Goal: Task Accomplishment & Management: Use online tool/utility

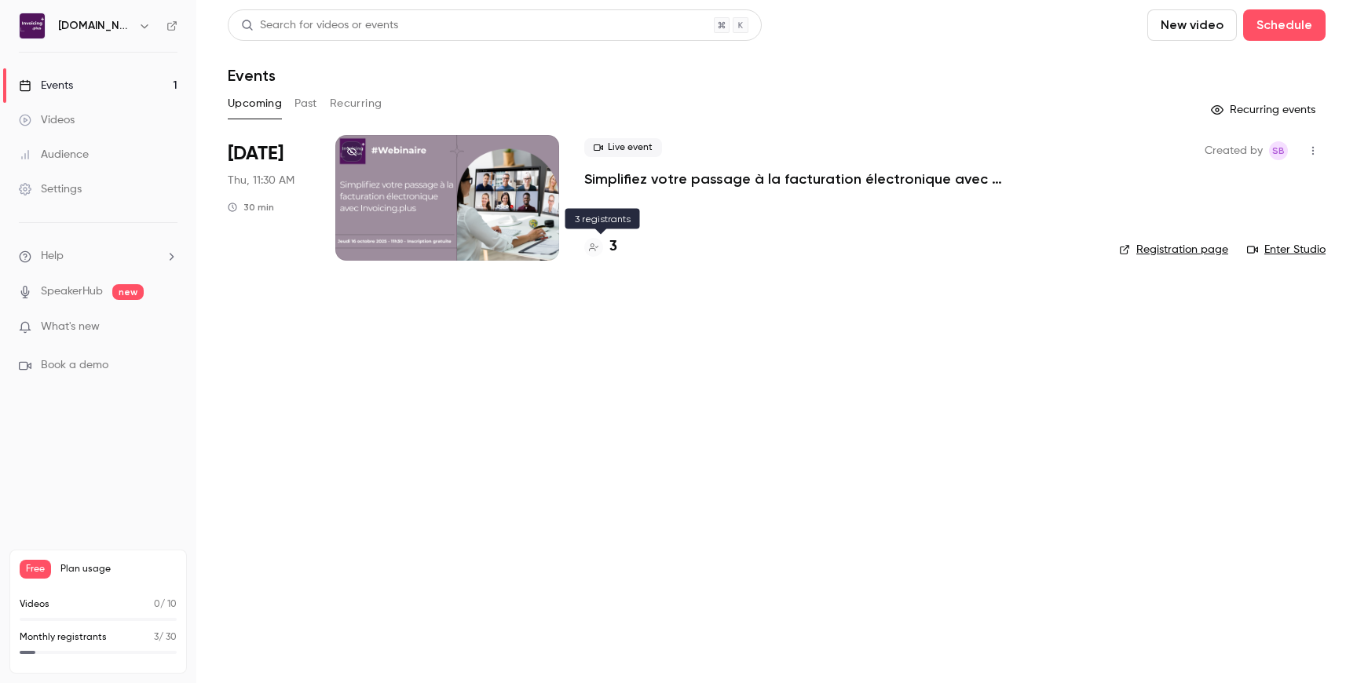
click at [612, 247] on h4 "3" at bounding box center [613, 246] width 8 height 21
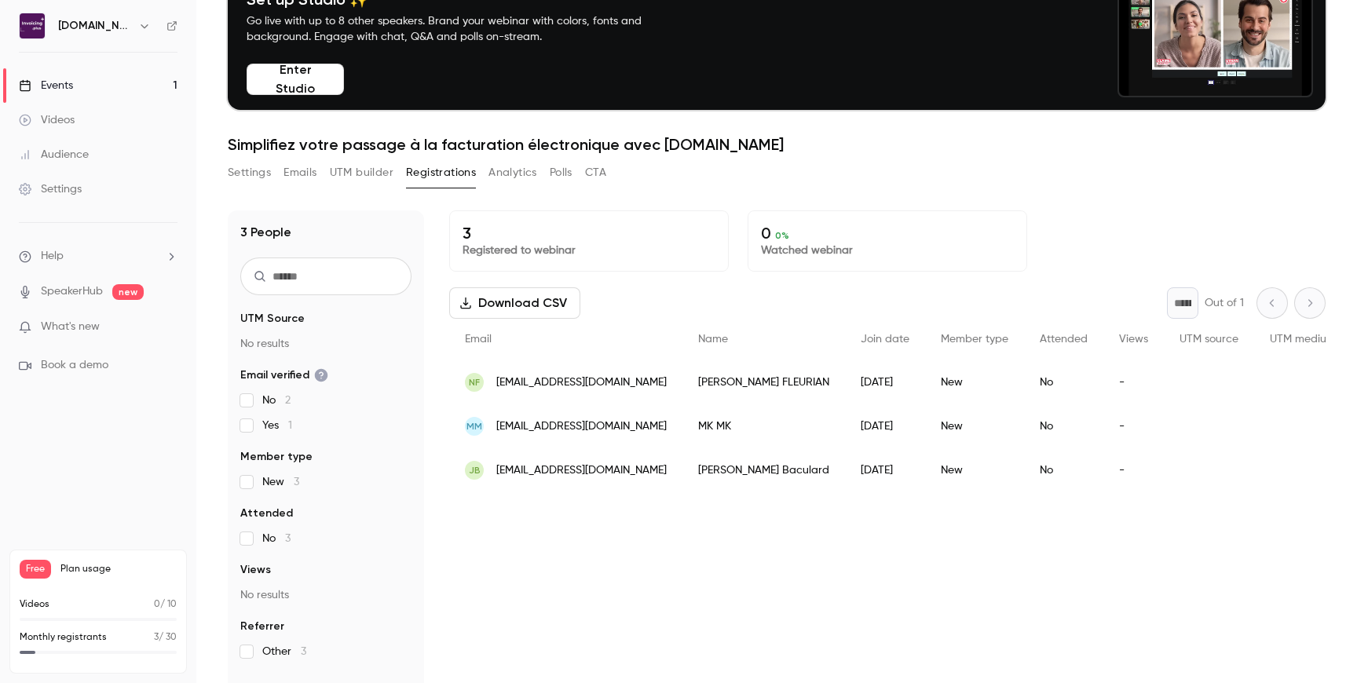
scroll to position [92, 0]
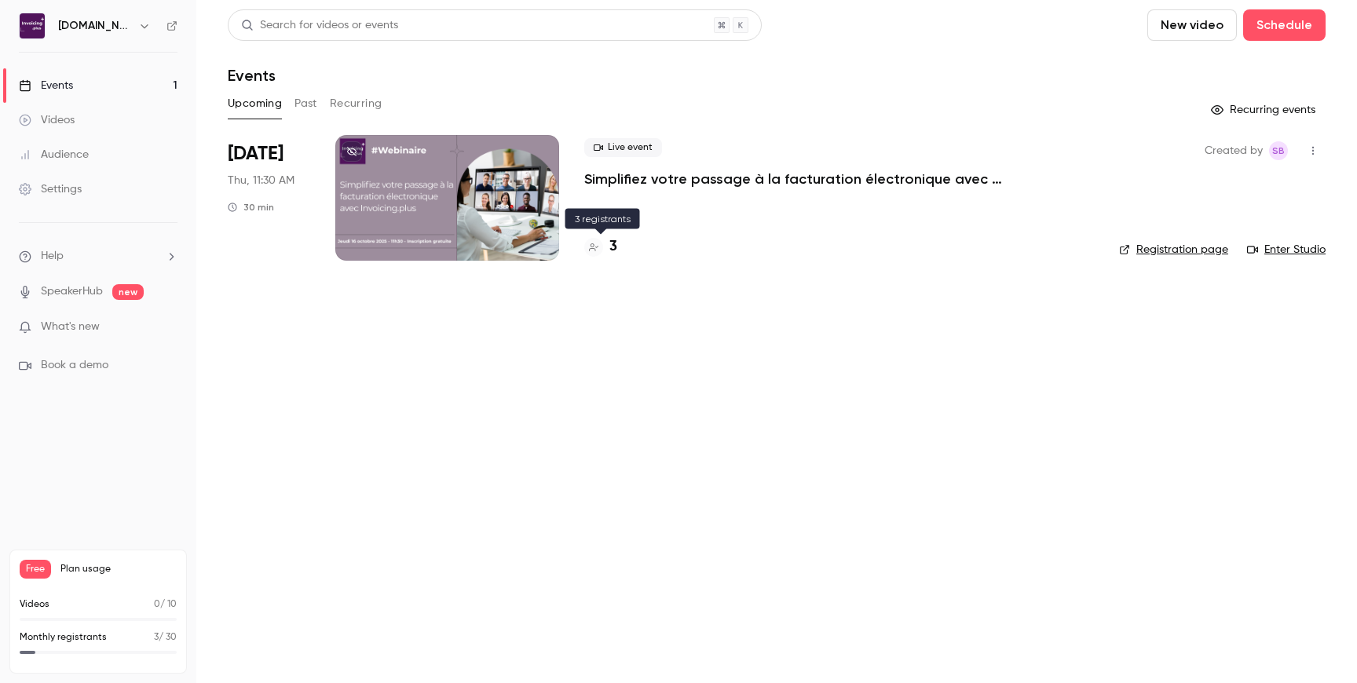
click at [601, 246] on div at bounding box center [593, 247] width 19 height 19
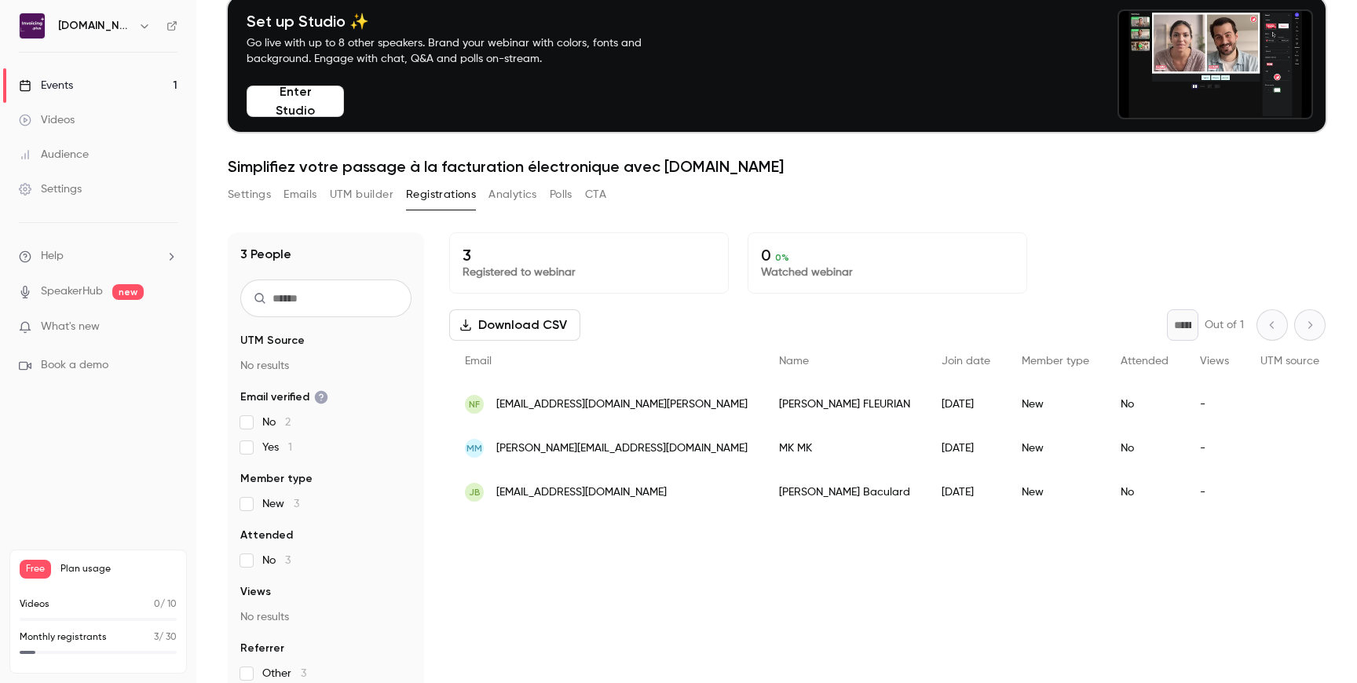
click at [548, 491] on span "[EMAIL_ADDRESS][DOMAIN_NAME]" at bounding box center [581, 492] width 170 height 16
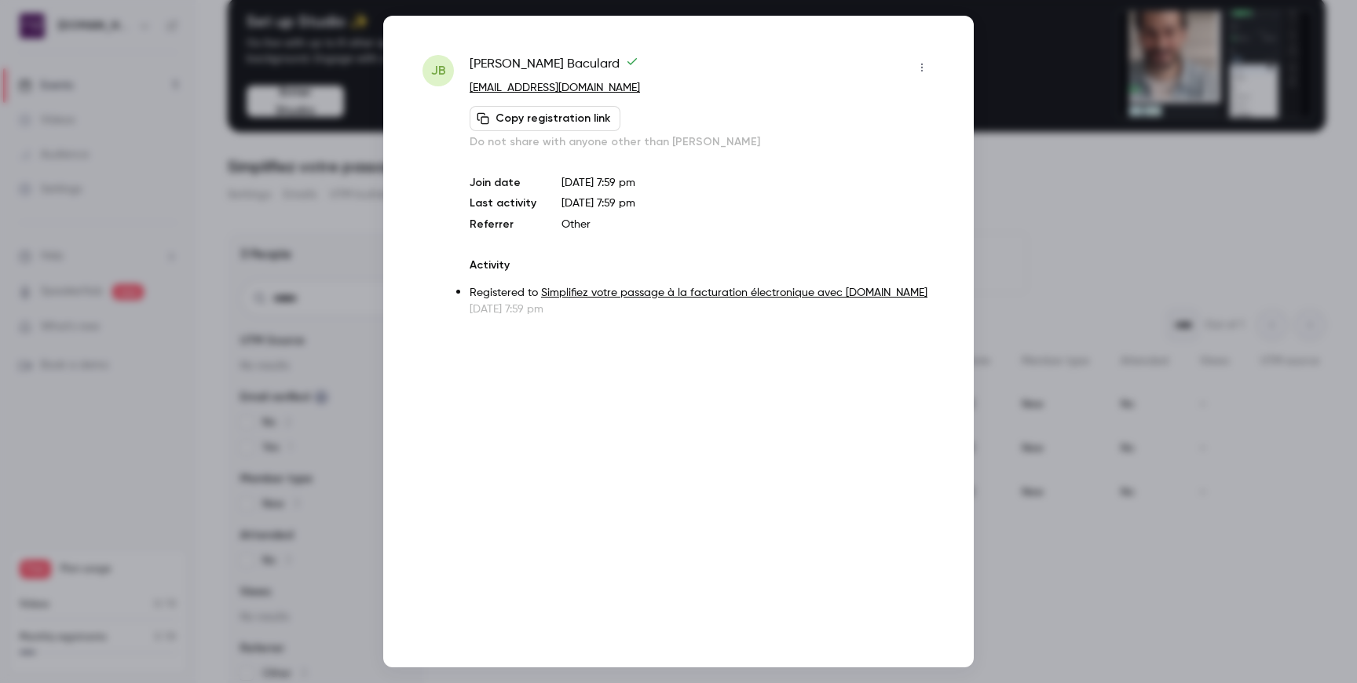
click at [919, 68] on icon "button" at bounding box center [921, 67] width 13 height 11
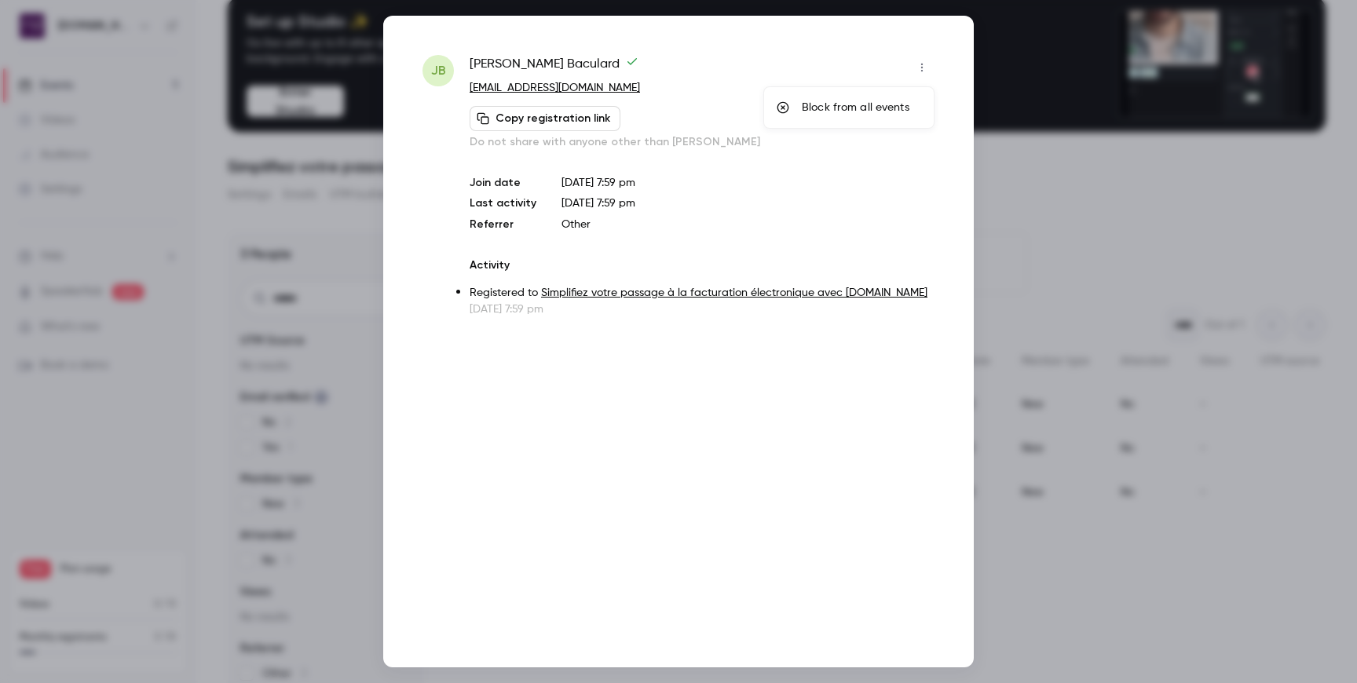
click at [795, 66] on div at bounding box center [678, 341] width 1357 height 683
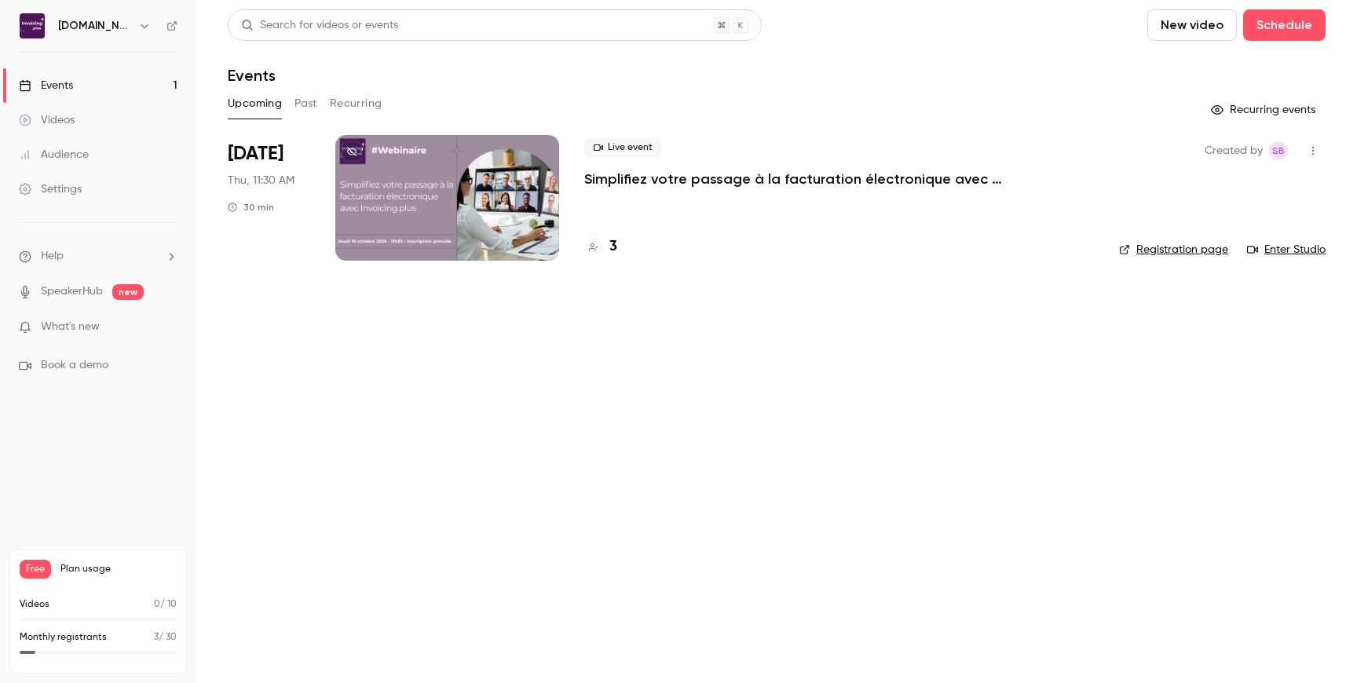
click at [612, 243] on h4 "3" at bounding box center [613, 246] width 8 height 21
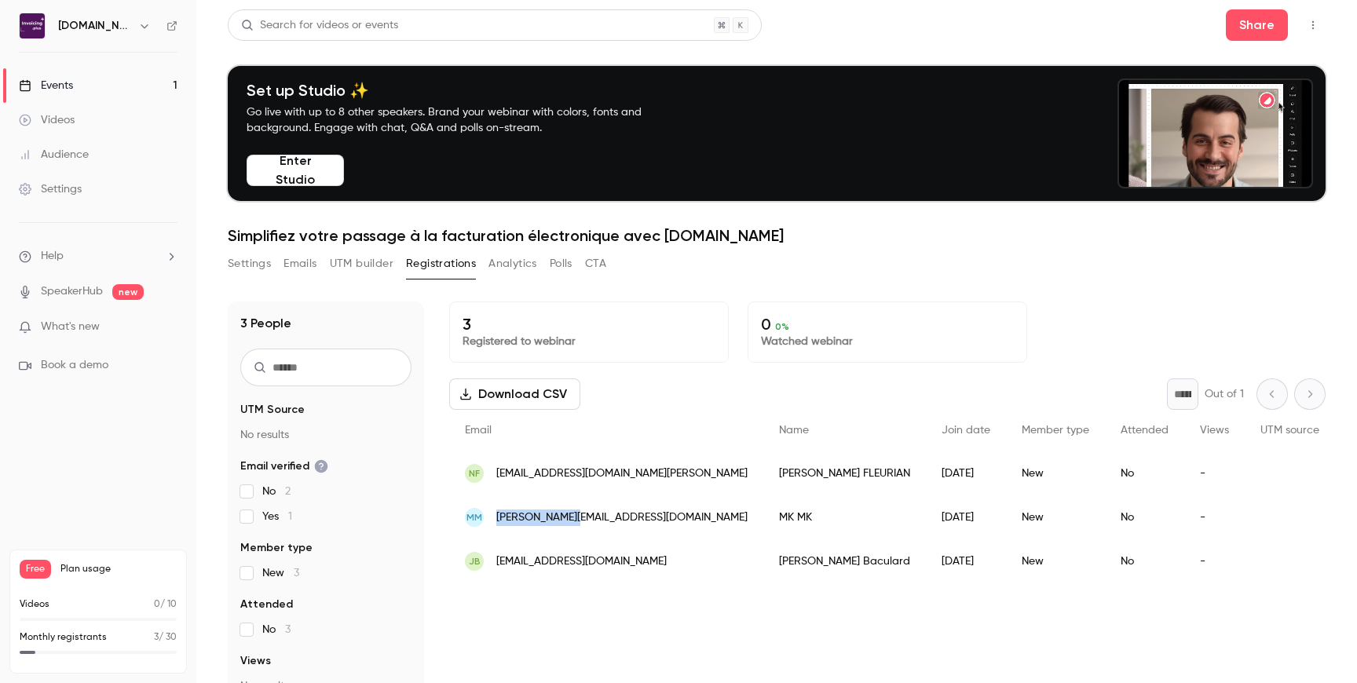
drag, startPoint x: 500, startPoint y: 520, endPoint x: 575, endPoint y: 522, distance: 74.6
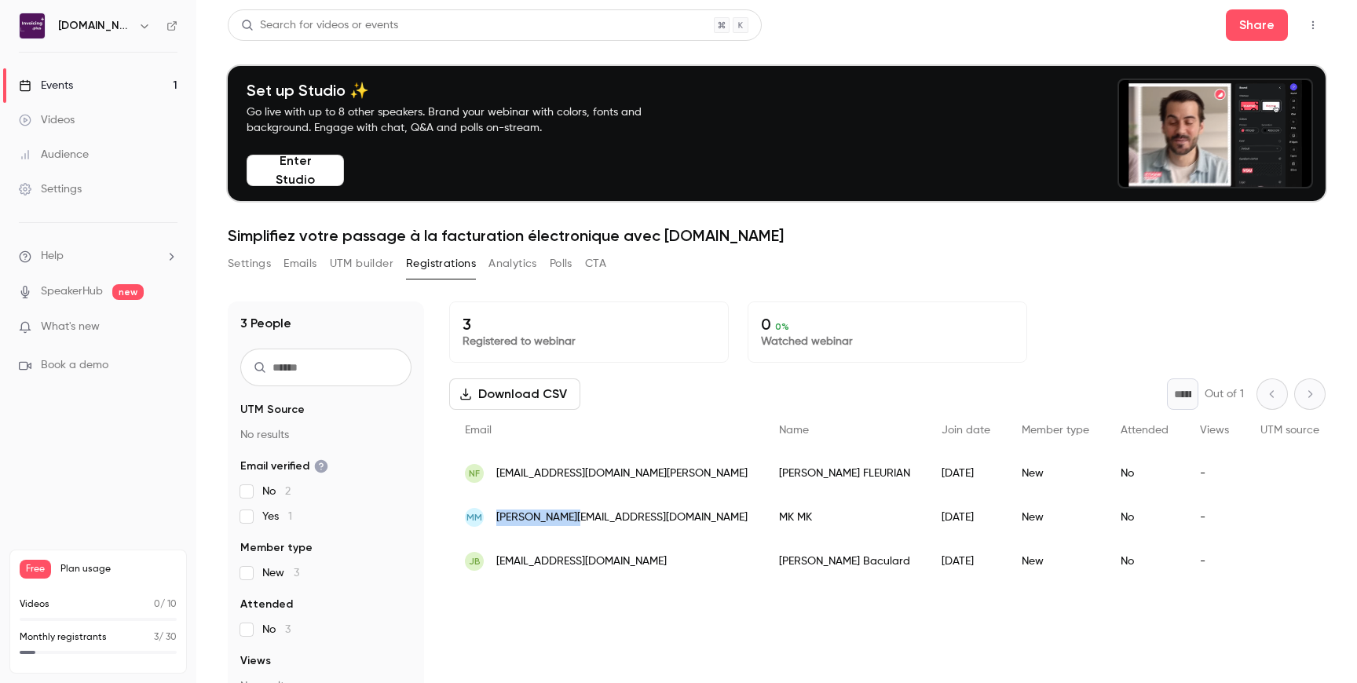
click at [575, 522] on span "[EMAIL_ADDRESS][DOMAIN_NAME]" at bounding box center [621, 518] width 251 height 16
